Goal: Transaction & Acquisition: Purchase product/service

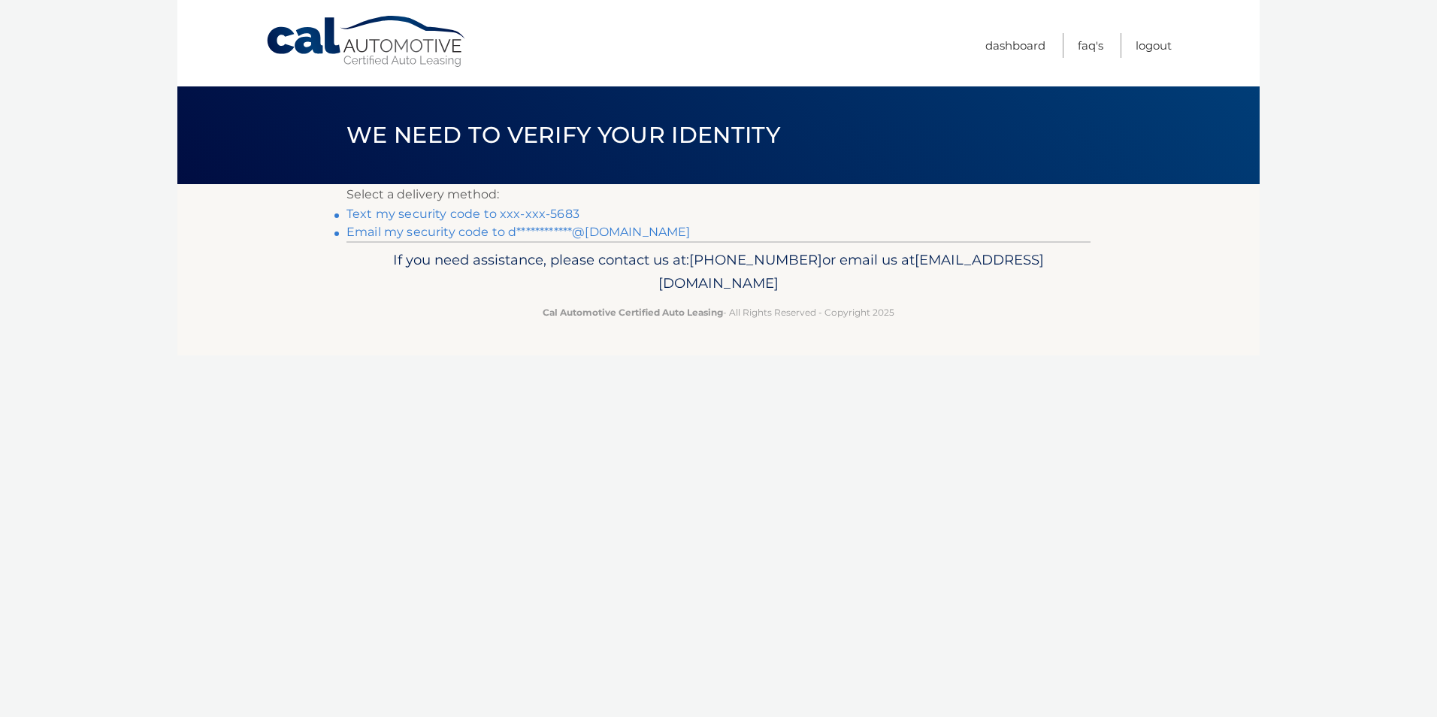
click at [461, 209] on link "Text my security code to xxx-xxx-5683" at bounding box center [462, 214] width 233 height 14
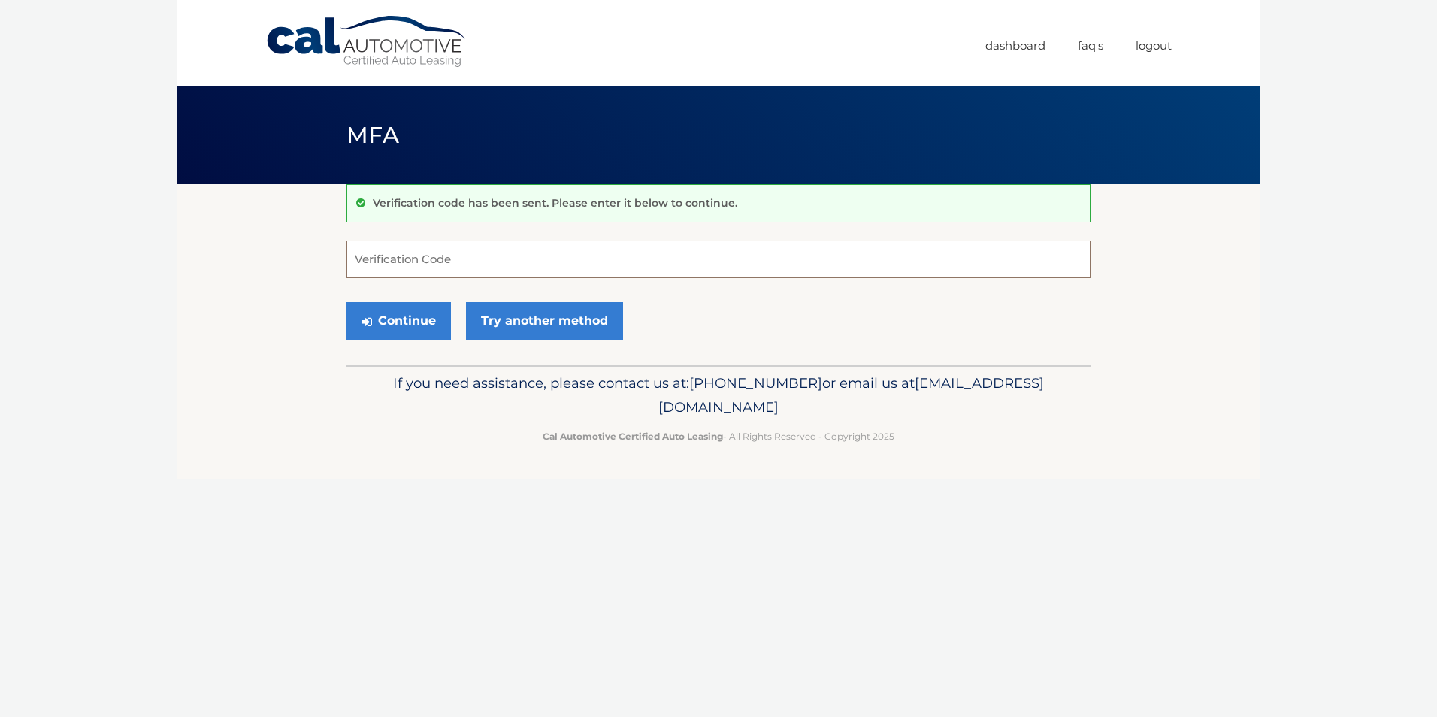
click at [439, 254] on input "Verification Code" at bounding box center [718, 260] width 744 height 38
type input "926268"
click at [394, 310] on button "Continue" at bounding box center [398, 321] width 104 height 38
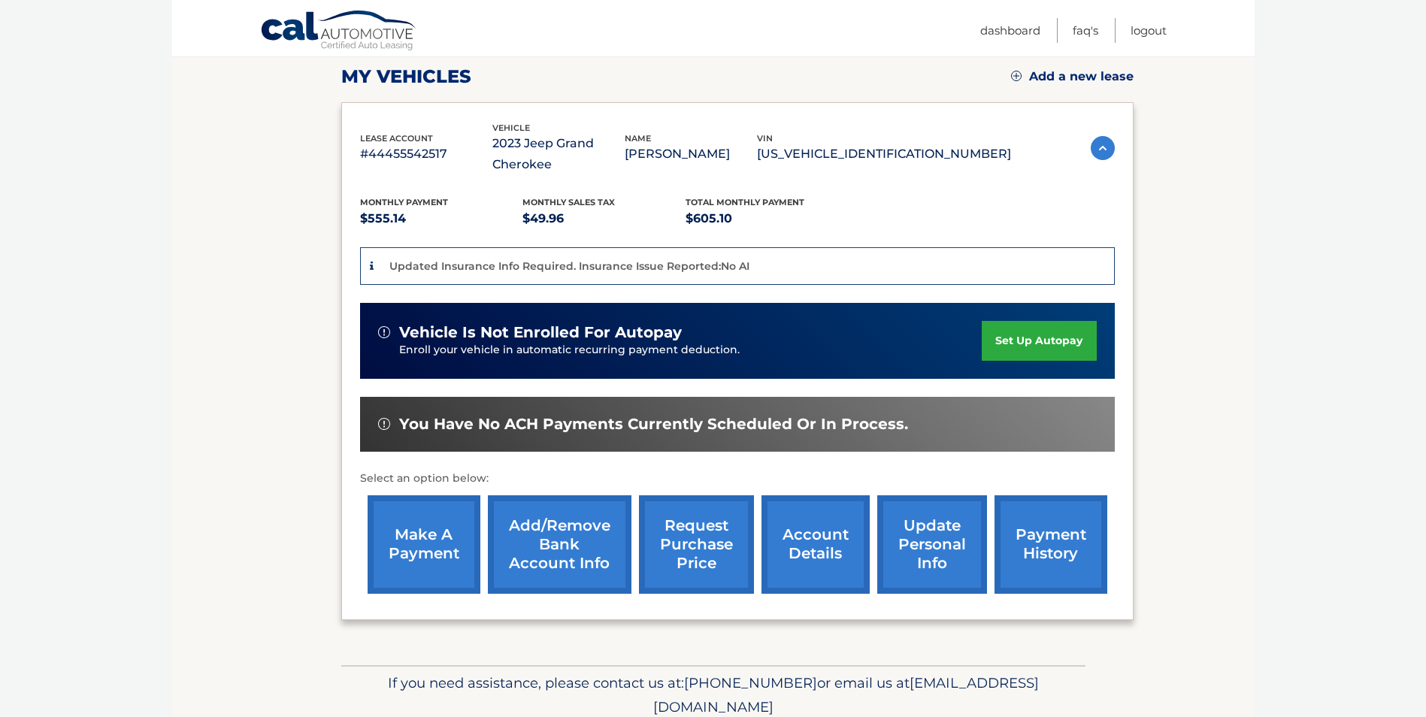
scroll to position [225, 0]
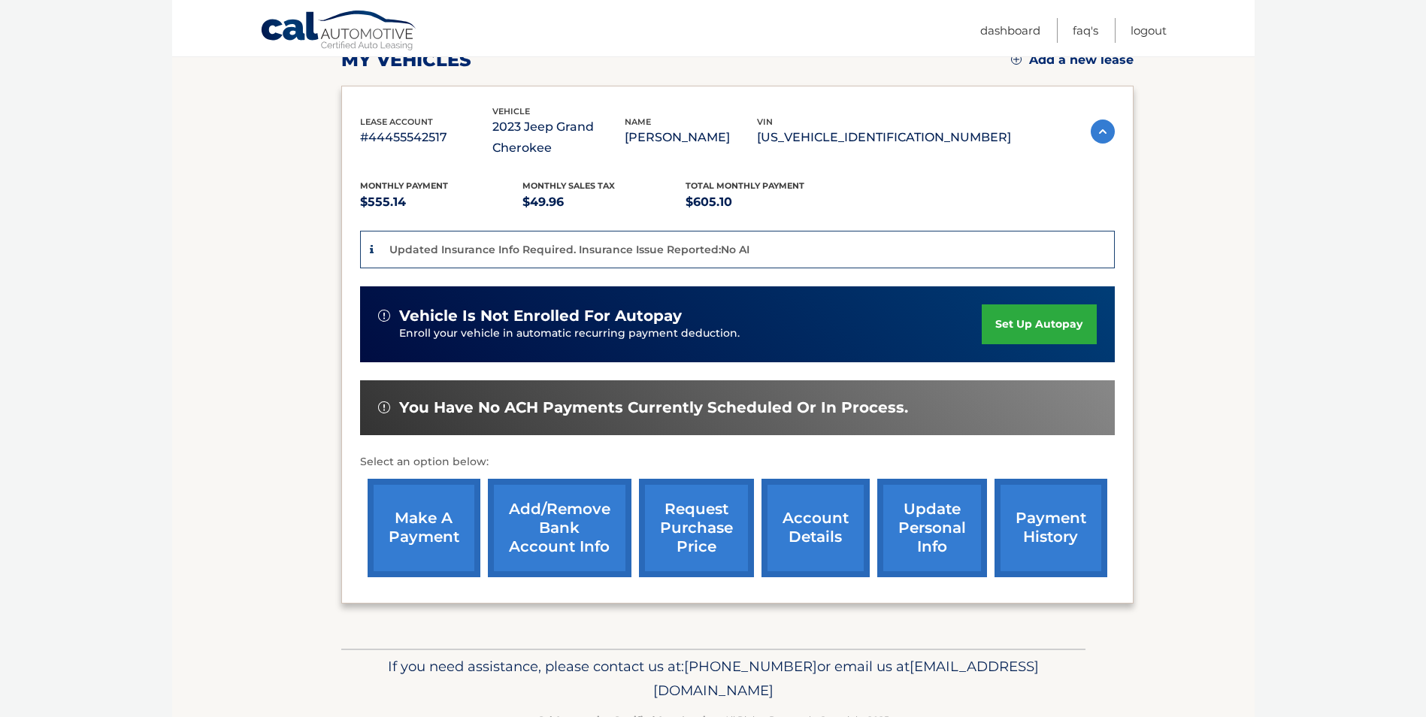
click at [452, 525] on link "make a payment" at bounding box center [424, 528] width 113 height 98
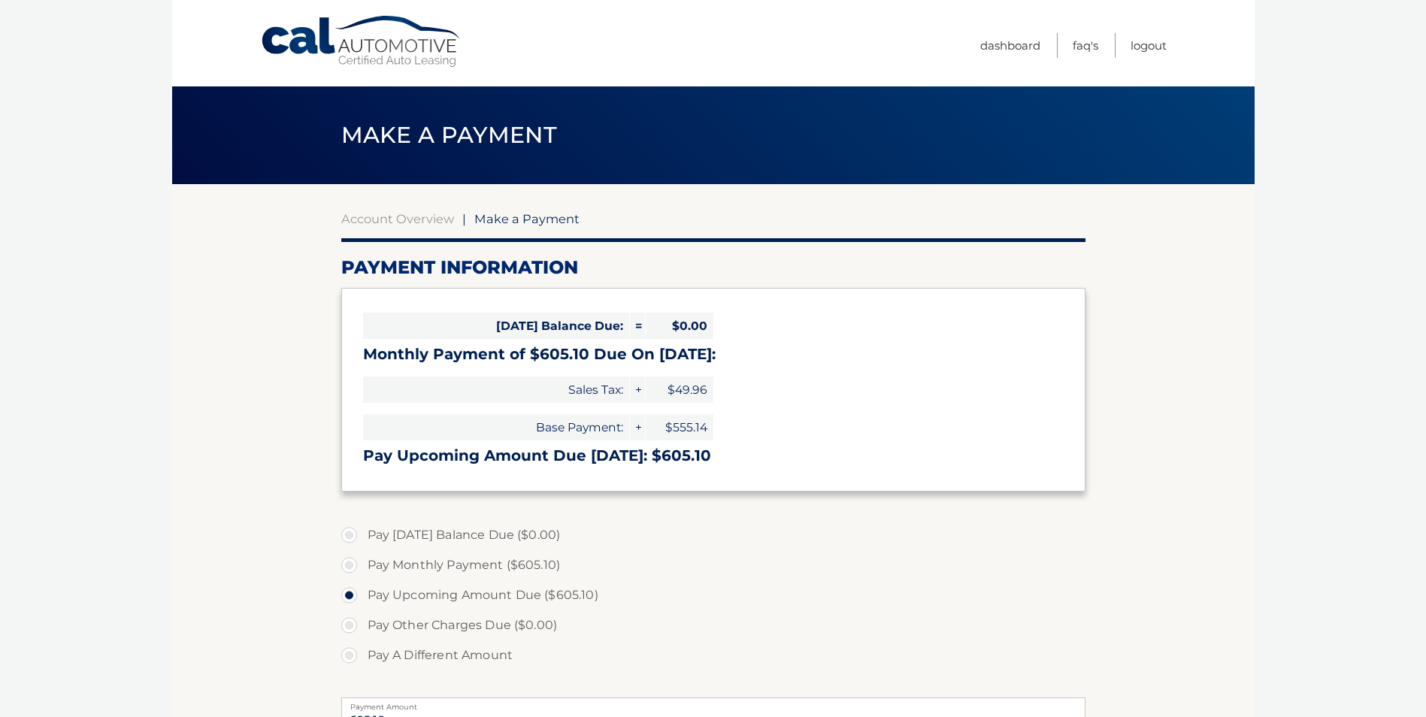
select select "MmU1NzE4ZGMtZWRjOC00YTViLTkxODctZGIyN2E2NWI5Yzhj"
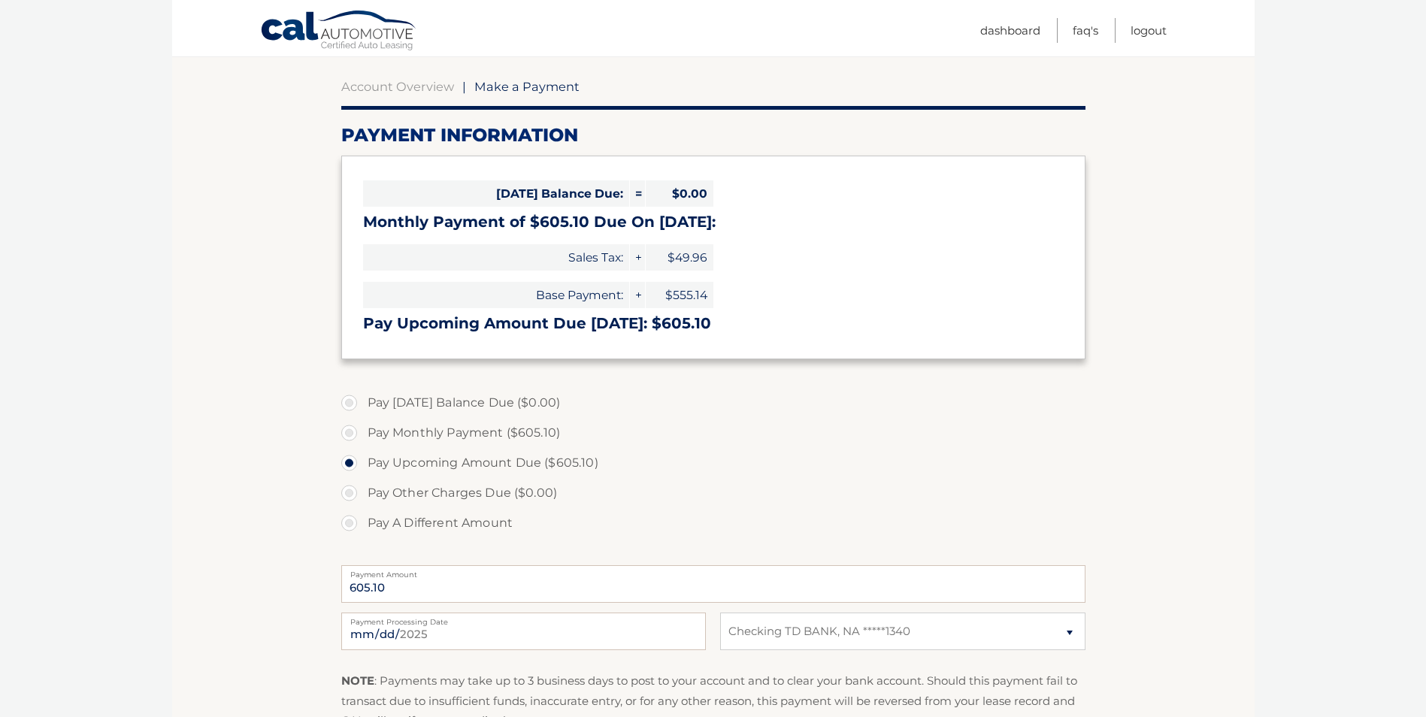
scroll to position [150, 0]
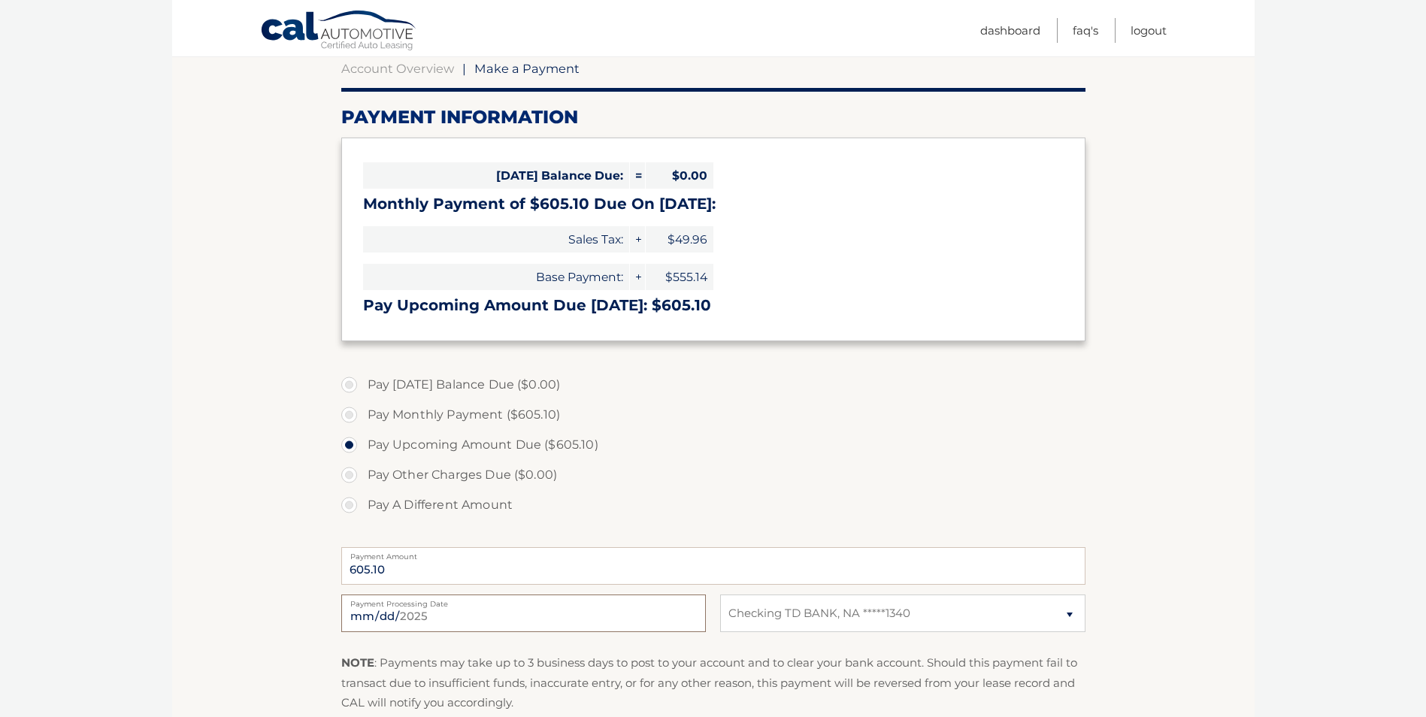
click at [408, 616] on input "[DATE]" at bounding box center [523, 614] width 365 height 38
type input "[DATE]"
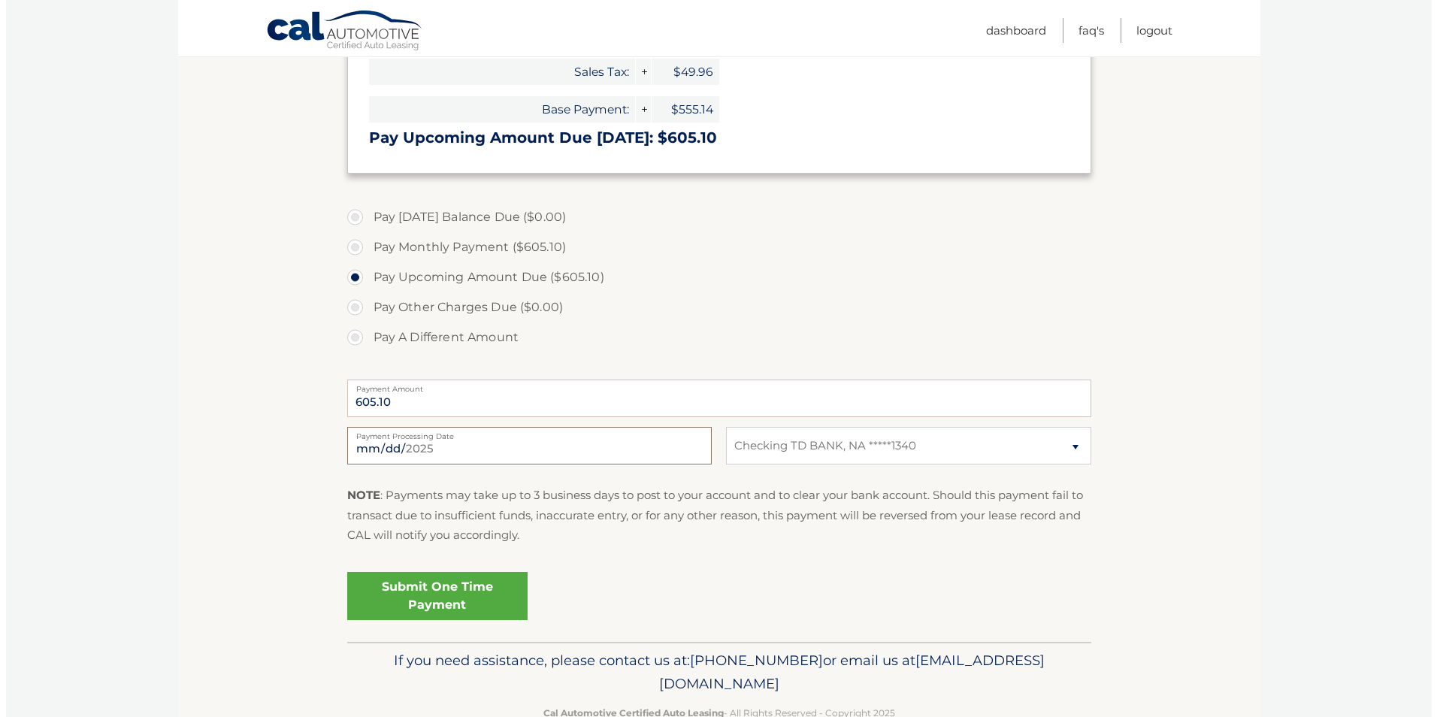
scroll to position [357, 0]
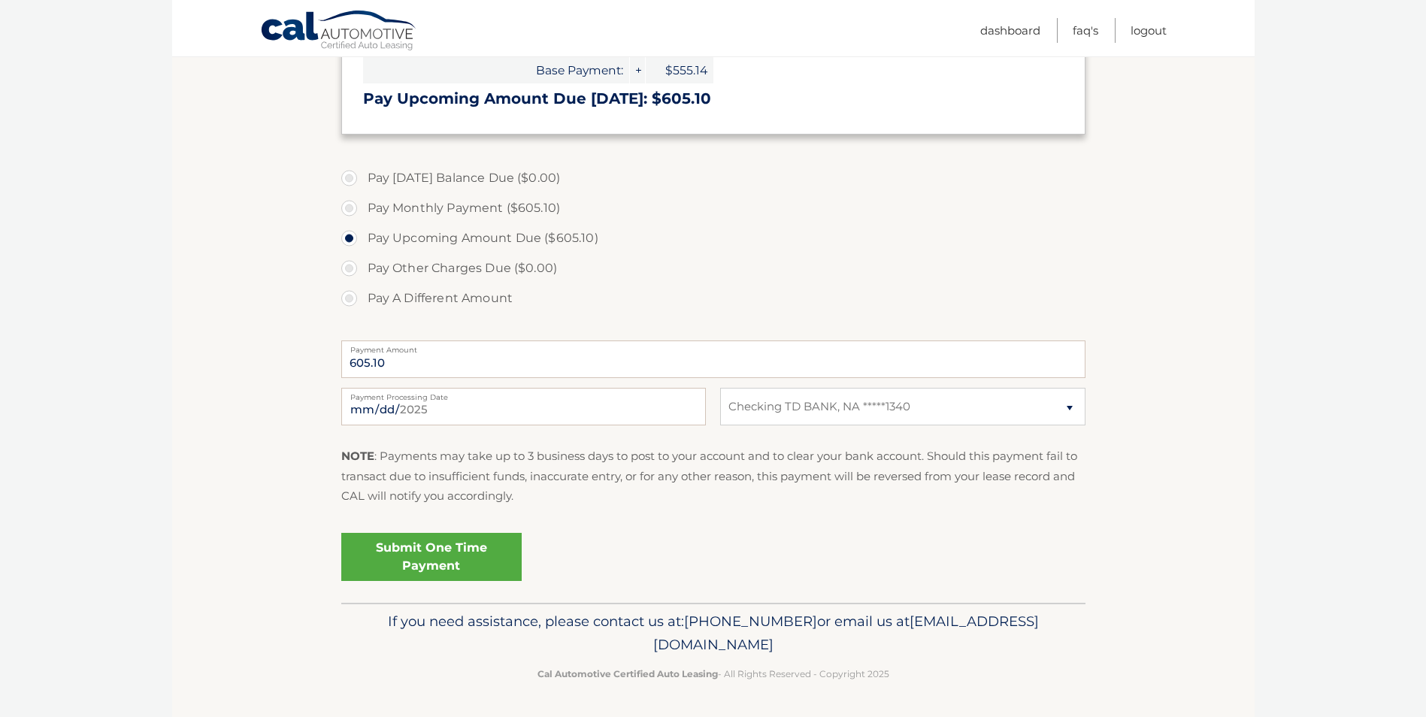
click at [412, 564] on link "Submit One Time Payment" at bounding box center [431, 557] width 180 height 48
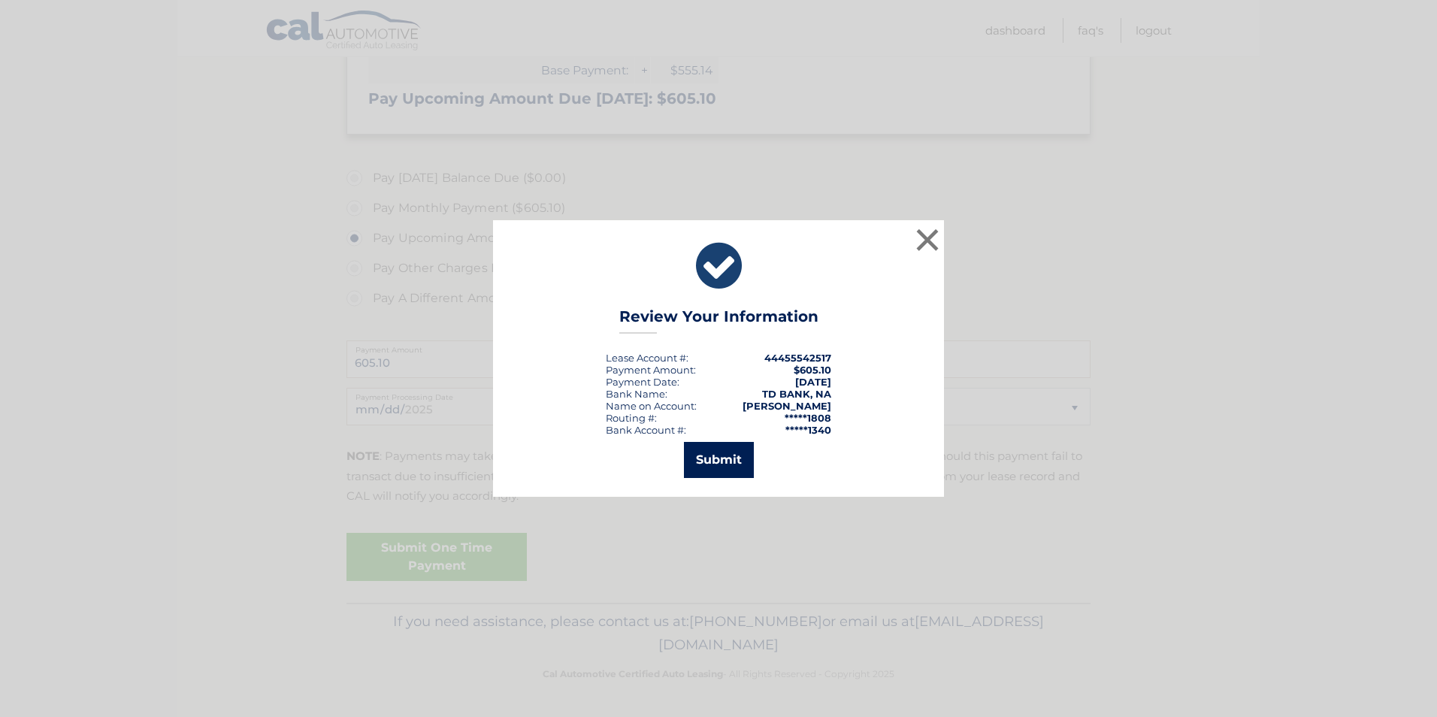
click at [711, 461] on button "Submit" at bounding box center [719, 460] width 70 height 36
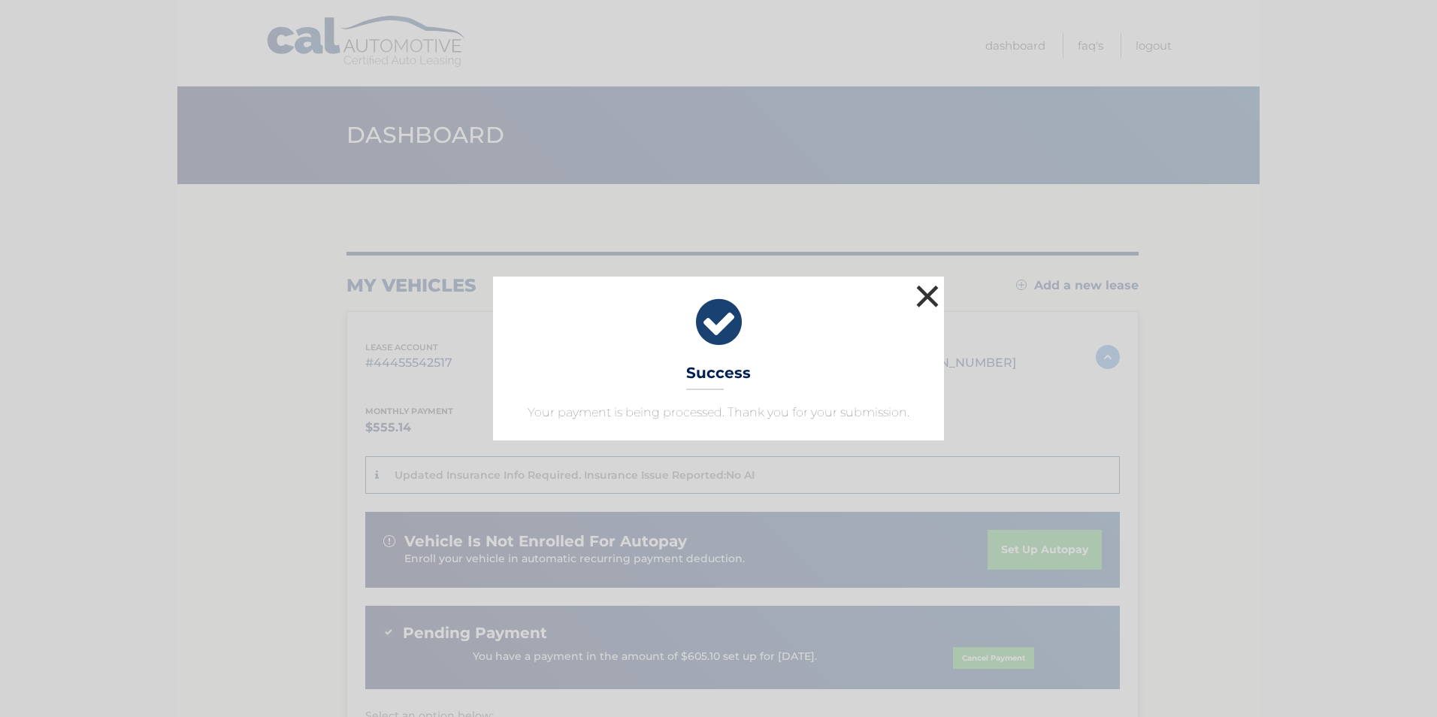
click at [935, 283] on button "×" at bounding box center [927, 296] width 30 height 30
